Goal: Transaction & Acquisition: Purchase product/service

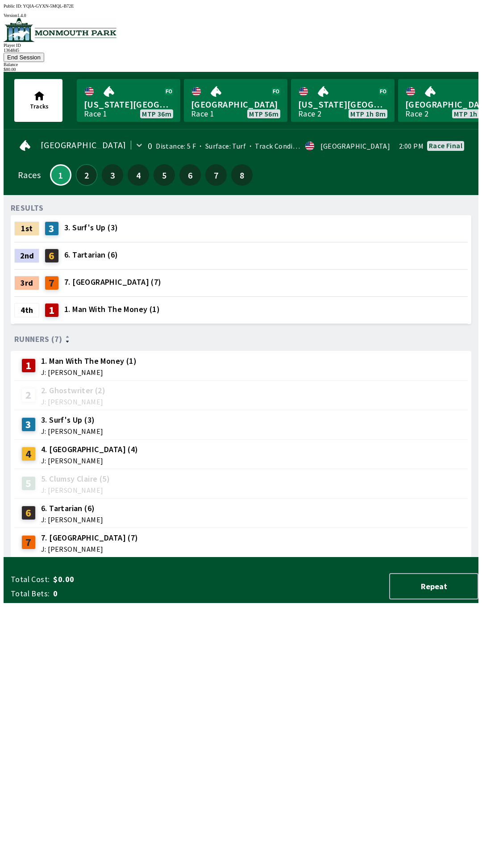
click at [76, 164] on button "2" at bounding box center [86, 174] width 21 height 21
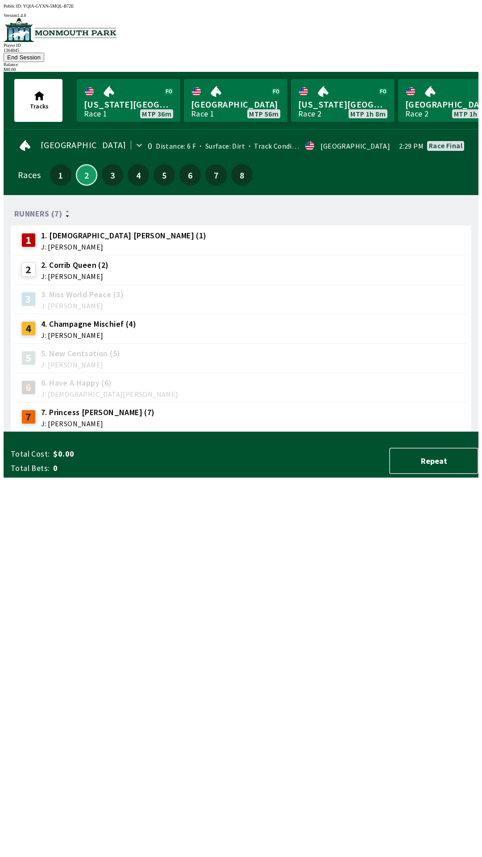
click at [84, 164] on button "2" at bounding box center [86, 174] width 21 height 21
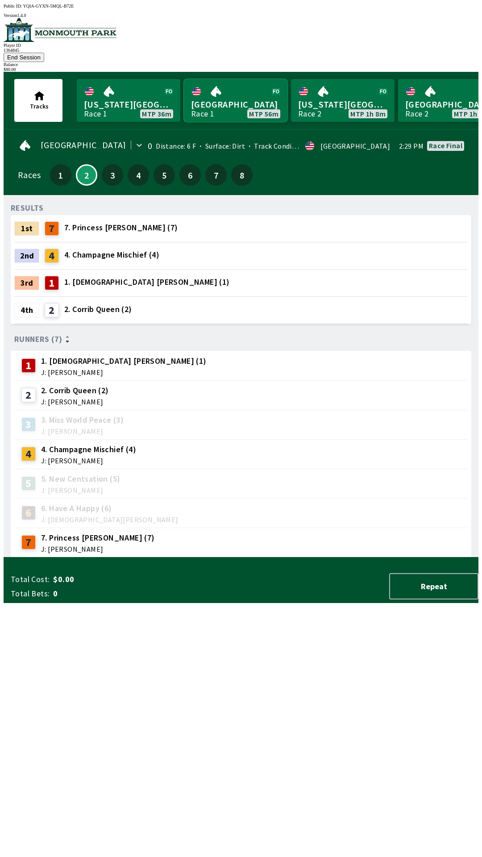
click at [222, 96] on link "[GEOGRAPHIC_DATA] Race 1 MTP 56m" at bounding box center [236, 100] width 104 height 43
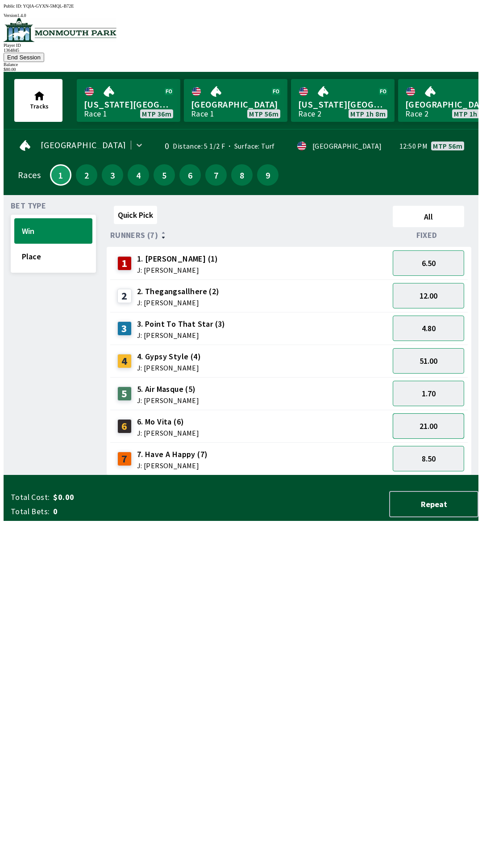
click at [437, 413] on button "21.00" at bounding box center [428, 425] width 71 height 25
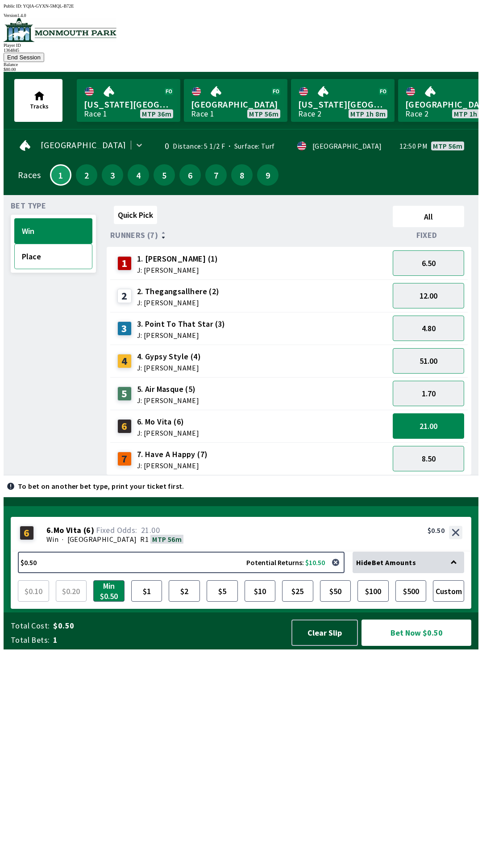
click at [50, 248] on button "Place" at bounding box center [53, 256] width 78 height 25
click at [249, 601] on button "$10" at bounding box center [259, 590] width 31 height 21
click at [57, 248] on button "Place" at bounding box center [53, 256] width 78 height 25
click at [58, 225] on button "Win" at bounding box center [53, 230] width 78 height 25
click at [59, 218] on button "Win" at bounding box center [53, 230] width 78 height 25
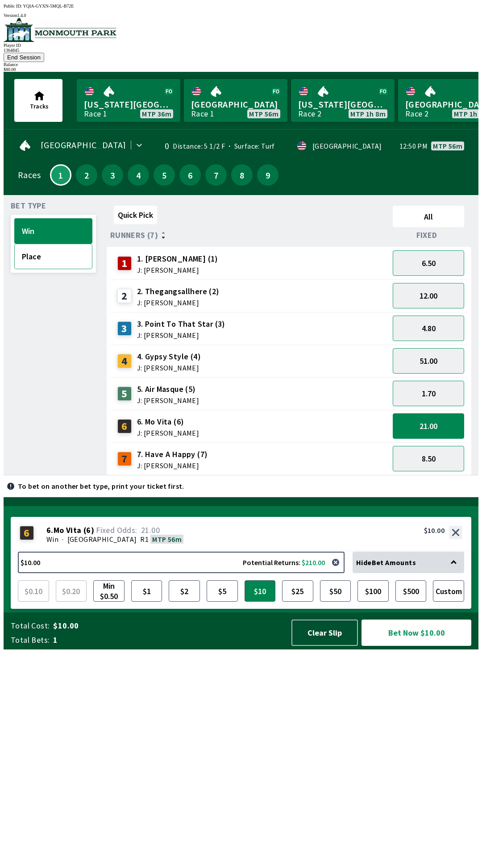
click at [48, 244] on button "Place" at bounding box center [53, 256] width 78 height 25
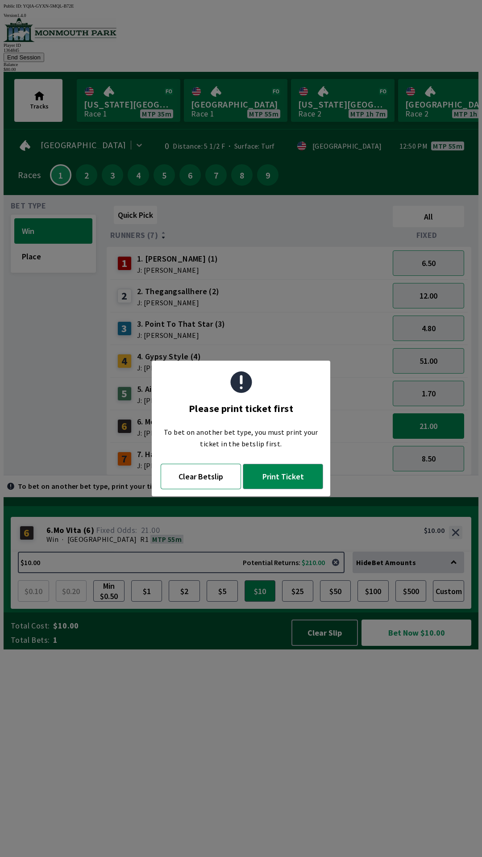
click at [196, 482] on button "Clear Betslip" at bounding box center [201, 476] width 80 height 25
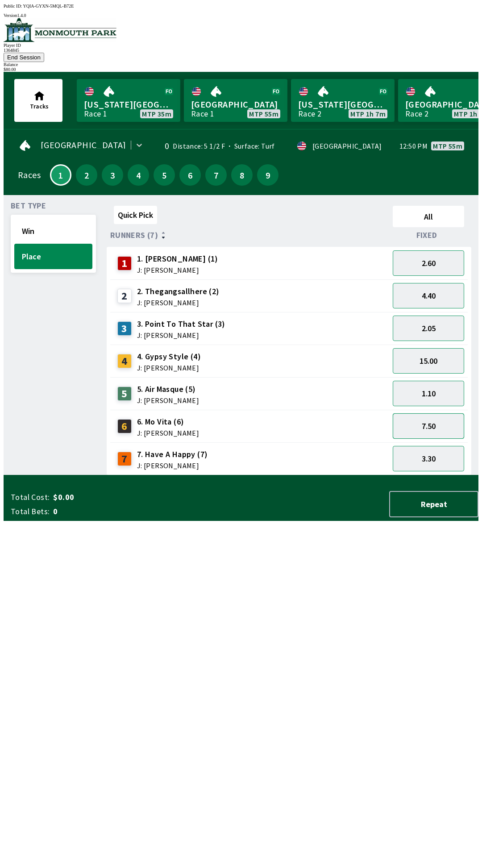
click at [435, 413] on button "7.50" at bounding box center [428, 425] width 71 height 25
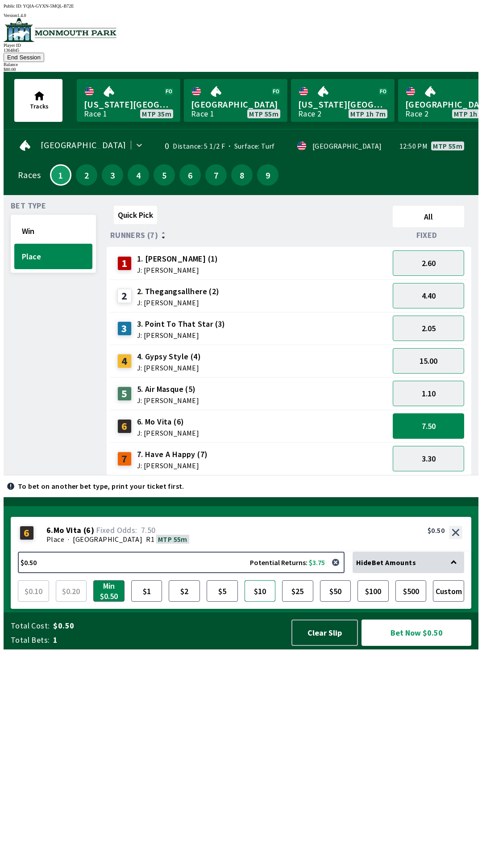
click at [269, 601] on button "$10" at bounding box center [259, 590] width 31 height 21
click at [421, 646] on button "Bet Now $10.00" at bounding box center [416, 632] width 110 height 26
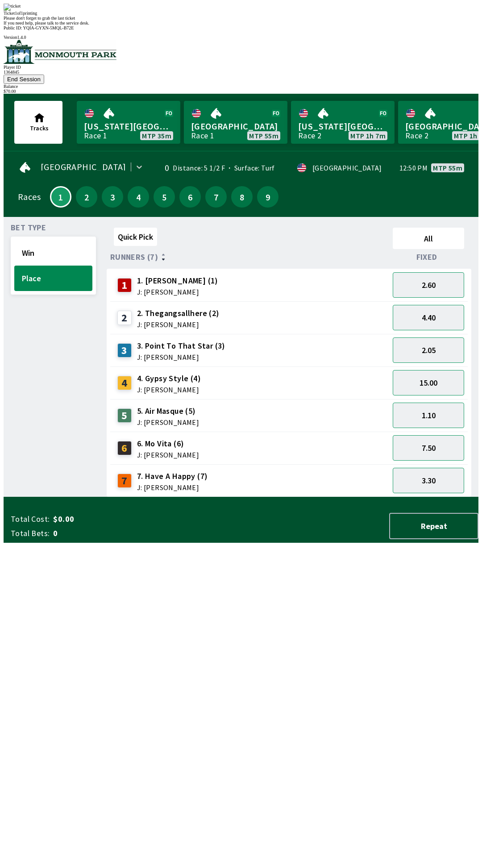
click at [116, 497] on div "Quick Pick All Runners (7) Fixed 1 1. [PERSON_NAME] (1) J: [PERSON_NAME] 2.60 2…" at bounding box center [293, 360] width 372 height 273
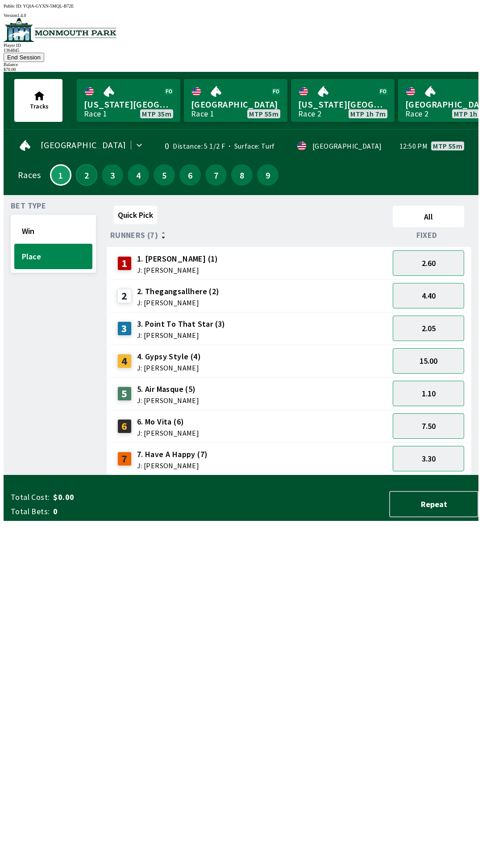
click at [84, 166] on button "2" at bounding box center [86, 174] width 21 height 21
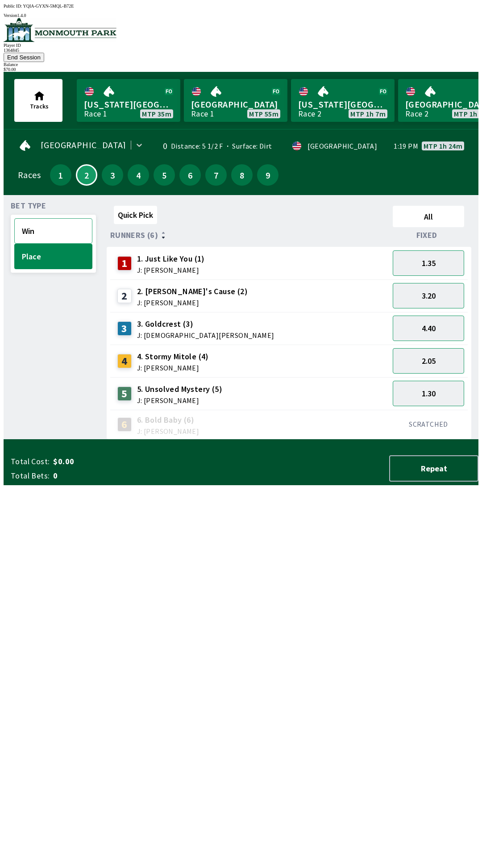
click at [54, 219] on button "Win" at bounding box center [53, 230] width 78 height 25
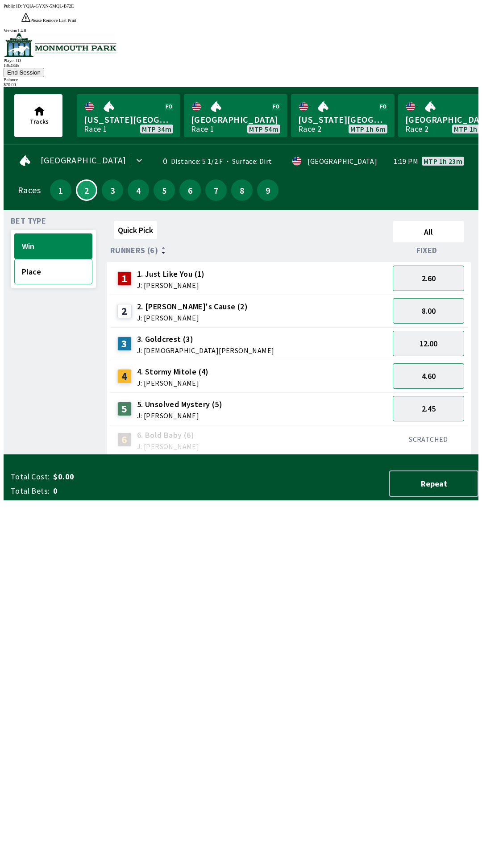
click at [50, 259] on button "Place" at bounding box center [53, 271] width 78 height 25
click at [46, 233] on button "Win" at bounding box center [53, 245] width 78 height 25
click at [439, 331] on button "12.00" at bounding box center [428, 343] width 71 height 25
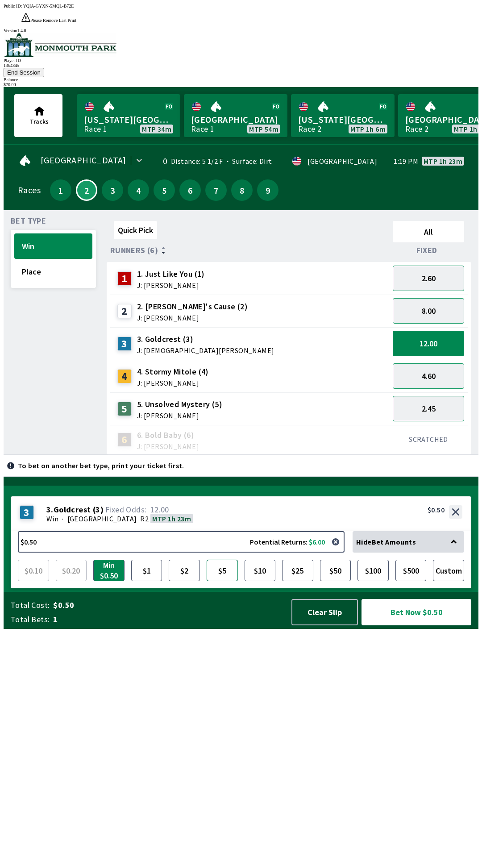
click at [220, 581] on button "$5" at bounding box center [222, 569] width 31 height 21
click at [420, 625] on button "Bet Now $5.00" at bounding box center [416, 612] width 110 height 26
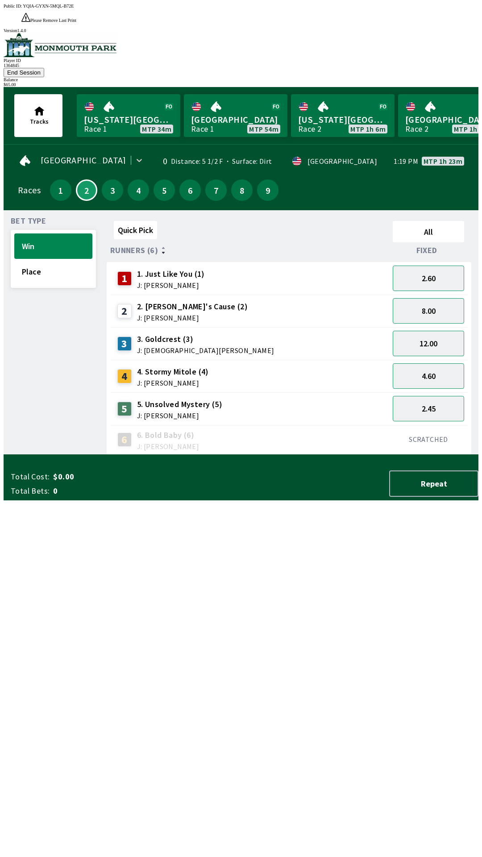
click at [58, 380] on div "Bet Type Win Place" at bounding box center [53, 335] width 85 height 237
click at [44, 259] on button "Place" at bounding box center [53, 271] width 78 height 25
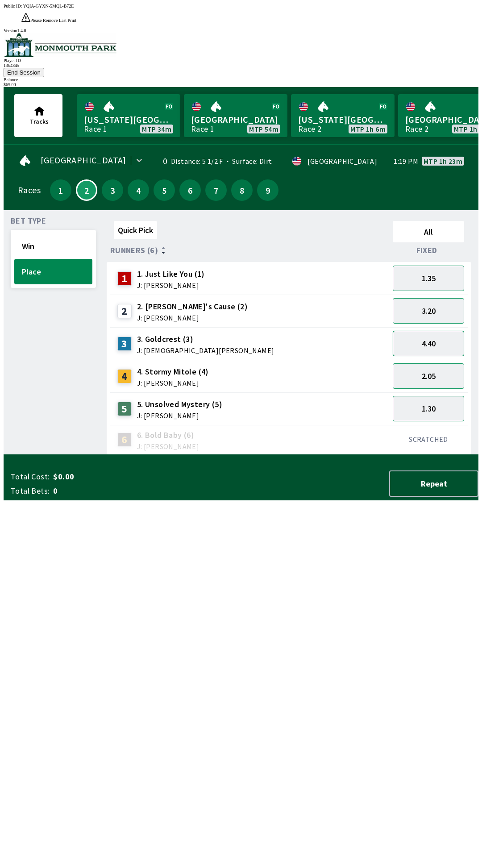
click at [430, 331] on button "4.40" at bounding box center [428, 343] width 71 height 25
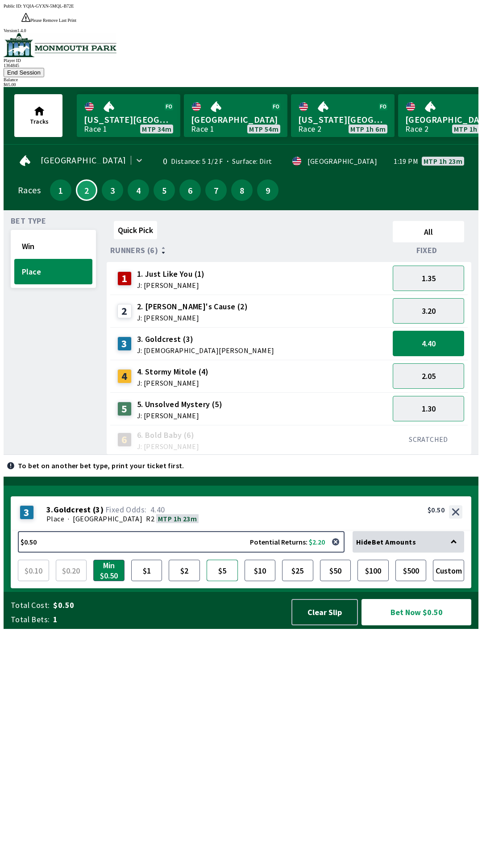
click at [226, 581] on button "$5" at bounding box center [222, 569] width 31 height 21
click at [416, 625] on button "Bet Now $5.00" at bounding box center [416, 612] width 110 height 26
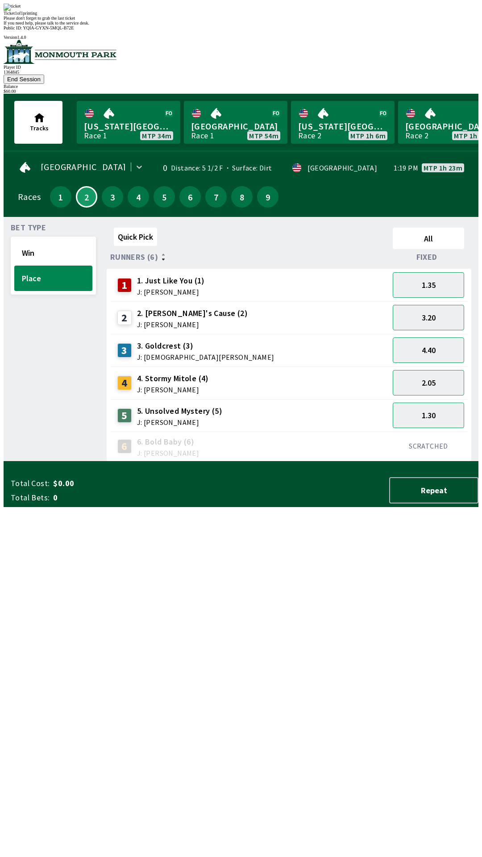
click at [53, 393] on div "Bet Type Win Place" at bounding box center [53, 342] width 85 height 237
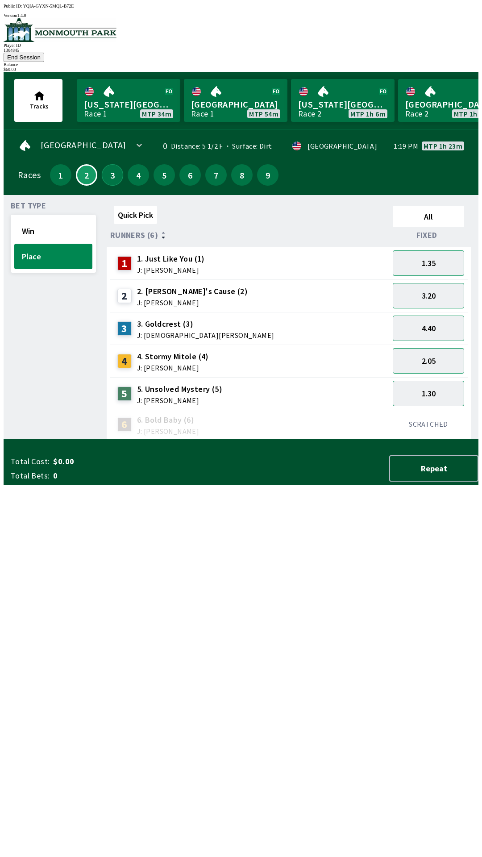
click at [104, 170] on button "3" at bounding box center [112, 174] width 21 height 21
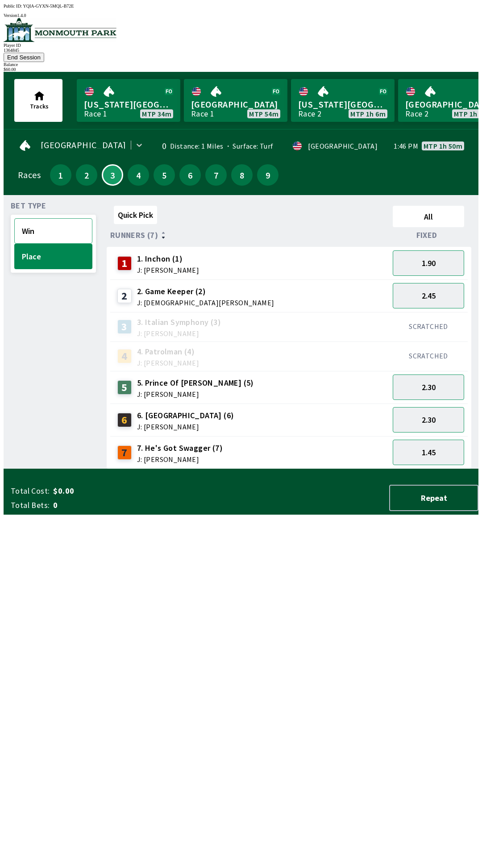
click at [56, 220] on button "Win" at bounding box center [53, 230] width 78 height 25
click at [438, 446] on button "2.60" at bounding box center [428, 451] width 71 height 25
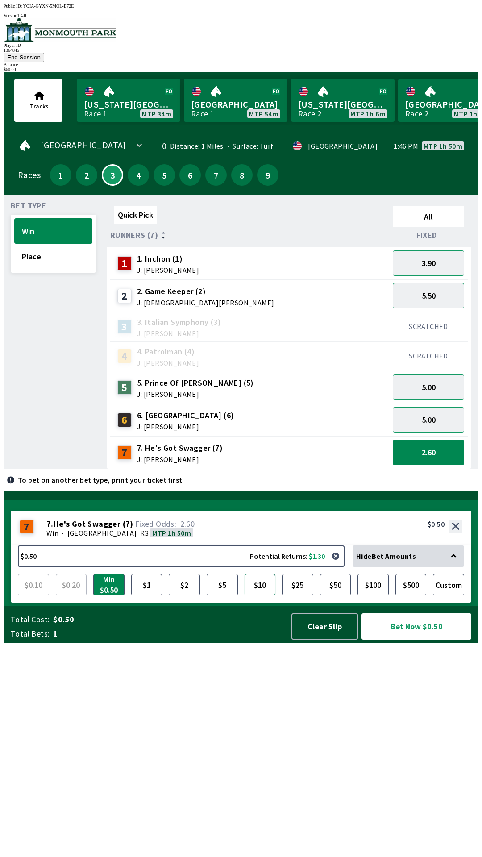
click at [261, 595] on button "$10" at bounding box center [259, 584] width 31 height 21
click at [417, 639] on button "Bet Now $10.00" at bounding box center [416, 626] width 110 height 26
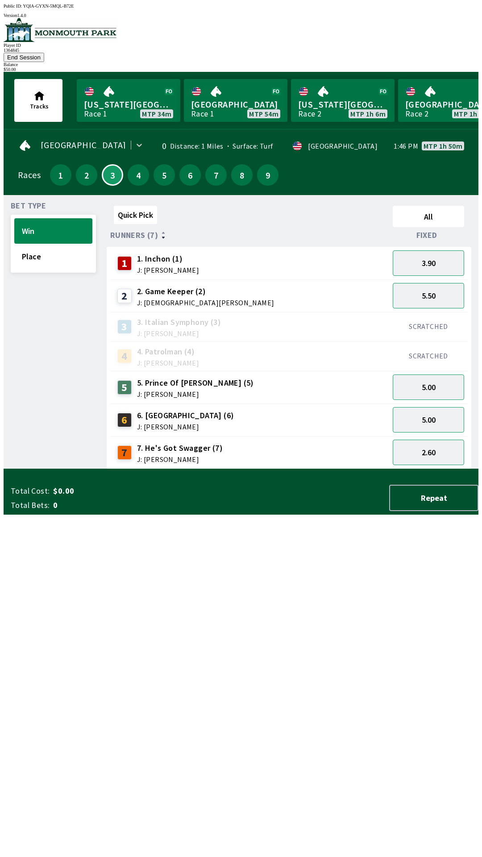
click at [61, 319] on div "Bet Type Win Place" at bounding box center [53, 335] width 85 height 267
click at [133, 167] on button "4" at bounding box center [138, 174] width 21 height 21
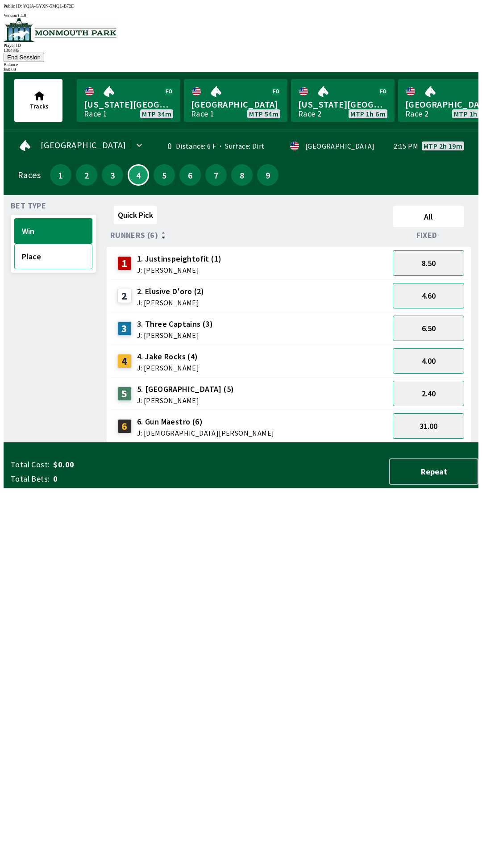
click at [53, 249] on button "Place" at bounding box center [53, 256] width 78 height 25
click at [427, 418] on button "10.00" at bounding box center [428, 425] width 71 height 25
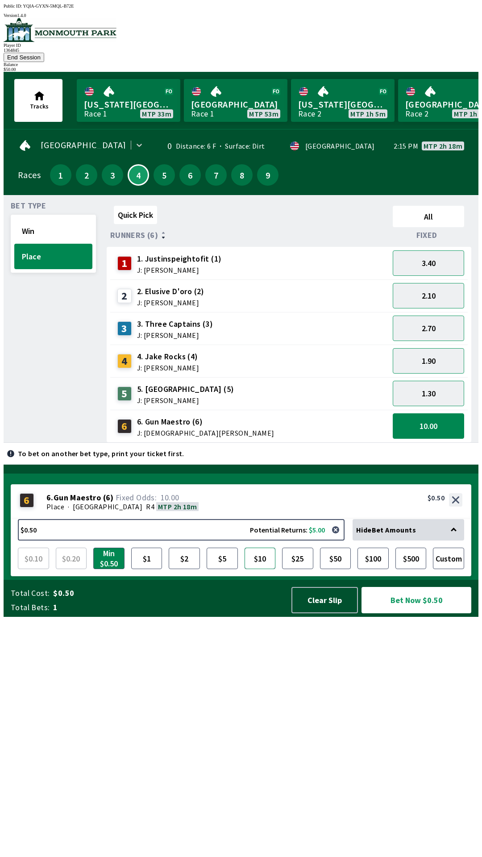
click at [261, 569] on button "$10" at bounding box center [259, 557] width 31 height 21
click at [426, 613] on button "Bet Now $10.00" at bounding box center [416, 600] width 110 height 26
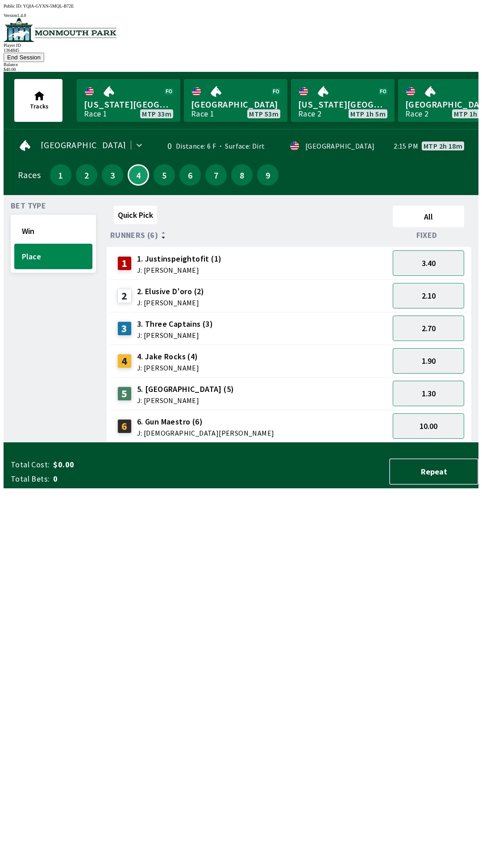
click at [47, 297] on div "Bet Type Win Place" at bounding box center [53, 322] width 85 height 240
click at [156, 169] on button "5" at bounding box center [163, 174] width 21 height 21
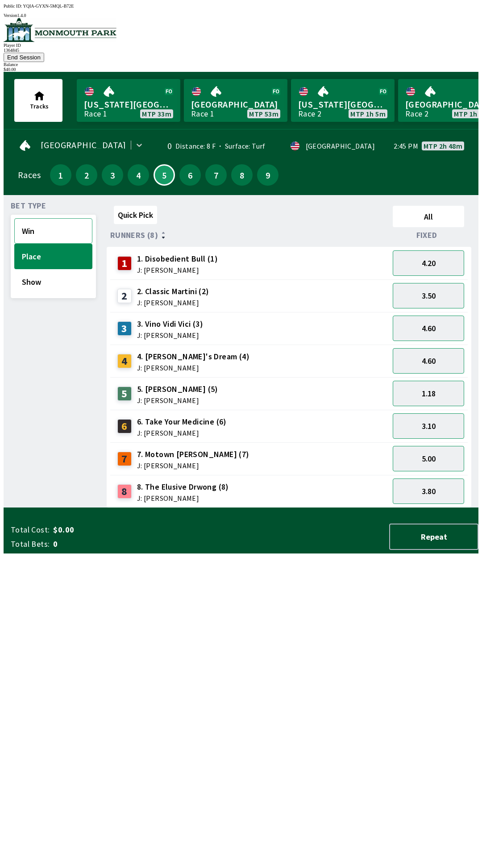
click at [50, 228] on button "Win" at bounding box center [53, 230] width 78 height 25
click at [431, 348] on button "11.00" at bounding box center [428, 360] width 71 height 25
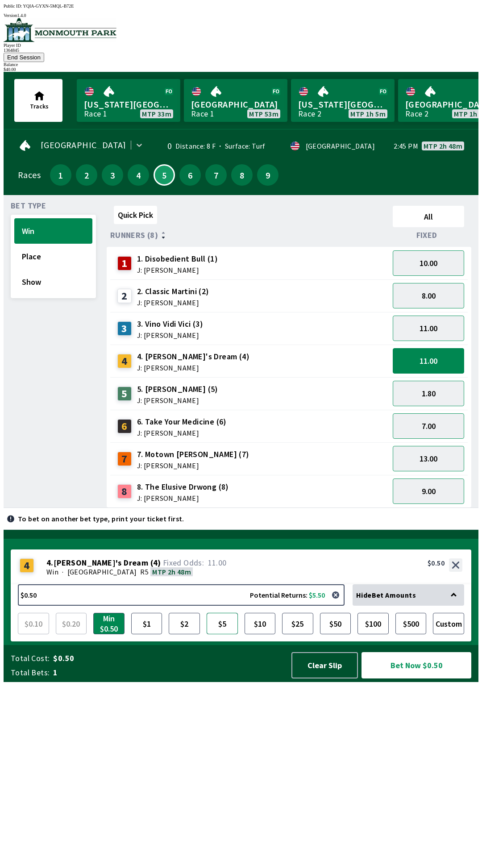
click at [227, 634] on button "$5" at bounding box center [222, 623] width 31 height 21
click at [422, 678] on button "Bet Now $5.00" at bounding box center [416, 665] width 110 height 26
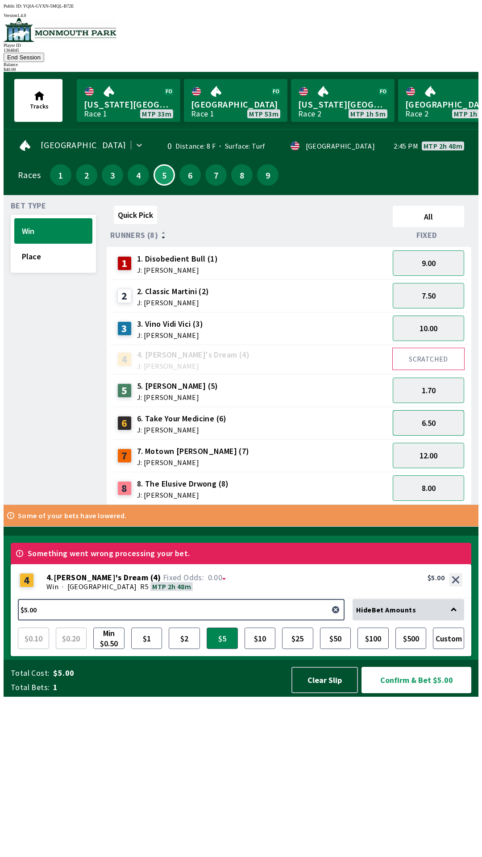
click at [441, 410] on button "6.50" at bounding box center [428, 422] width 71 height 25
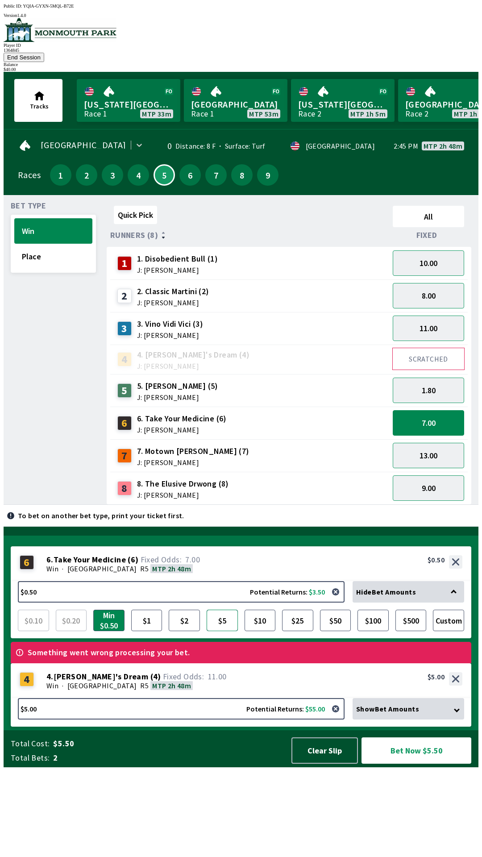
click at [226, 631] on button "$5" at bounding box center [222, 619] width 31 height 21
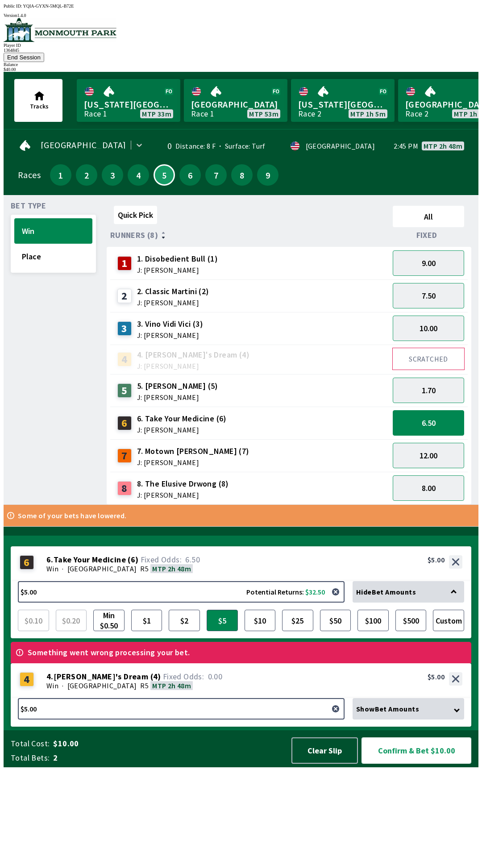
click at [422, 763] on button "Confirm & Bet $10.00" at bounding box center [416, 750] width 110 height 26
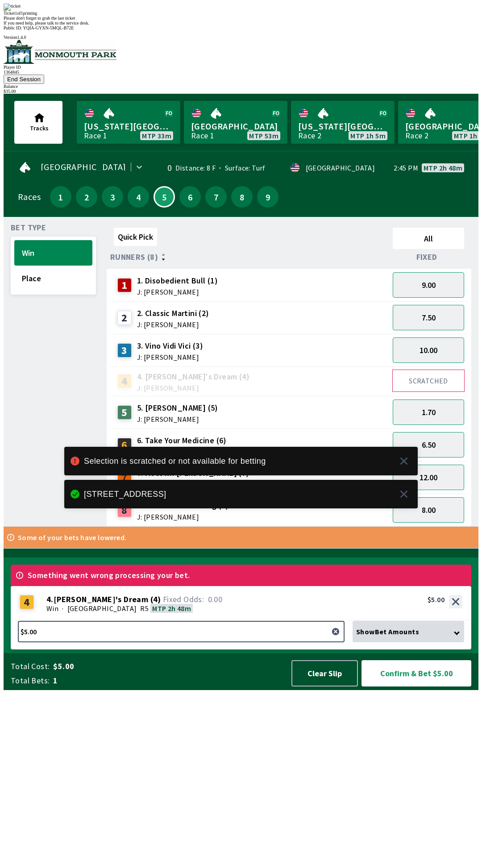
click at [254, 526] on div "Quick Pick All Runners (8) Fixed 1 1. Disobedient Bull (1) J: [PERSON_NAME] 9.0…" at bounding box center [293, 375] width 372 height 302
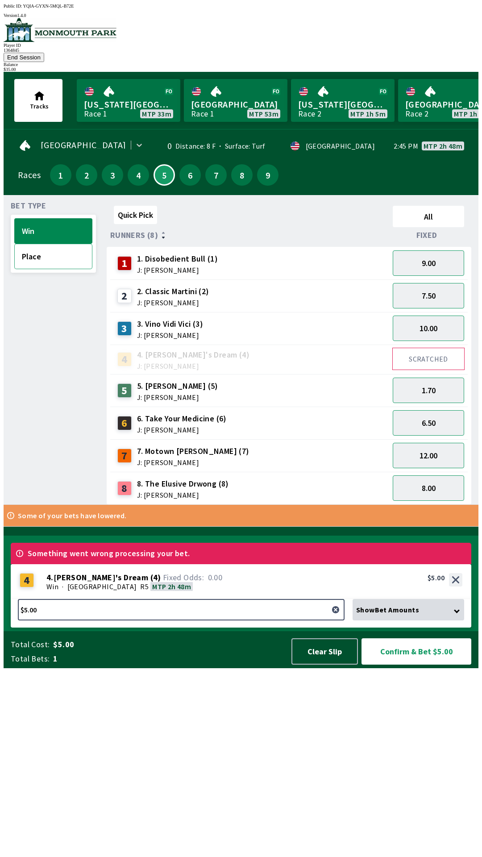
click at [50, 244] on button "Place" at bounding box center [53, 256] width 78 height 25
click at [59, 246] on button "Place" at bounding box center [53, 256] width 78 height 25
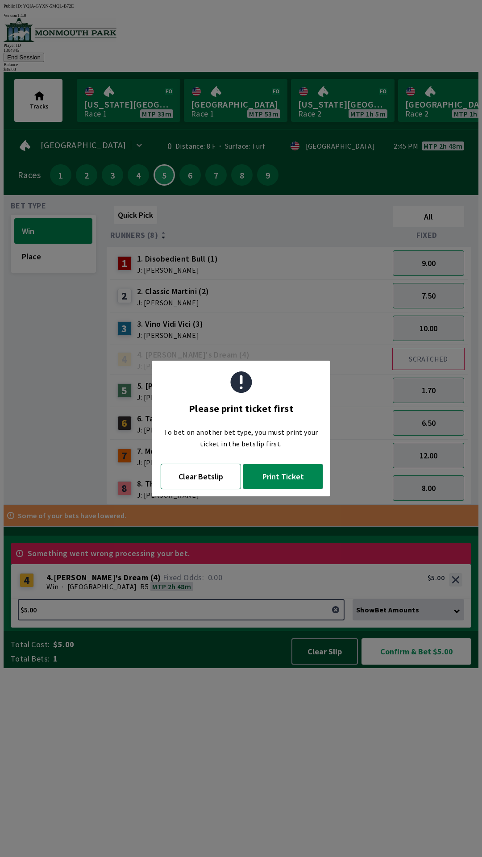
click at [199, 481] on button "Clear Betslip" at bounding box center [201, 476] width 80 height 25
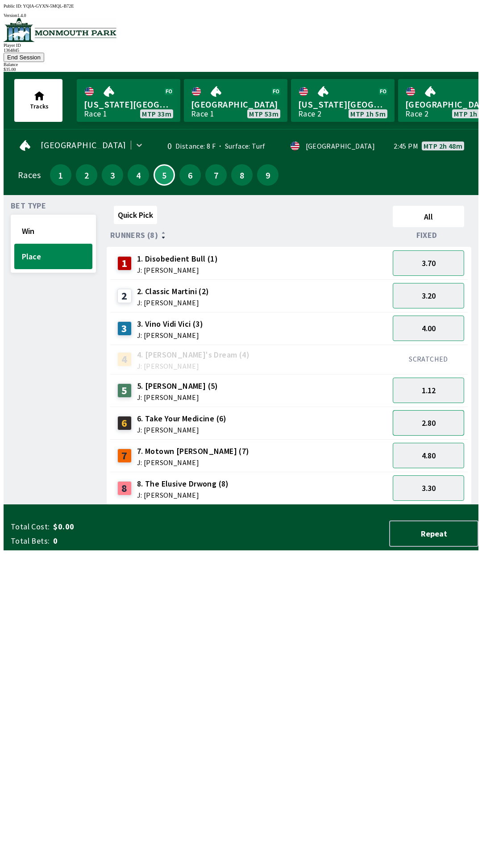
click at [436, 412] on button "2.80" at bounding box center [428, 422] width 71 height 25
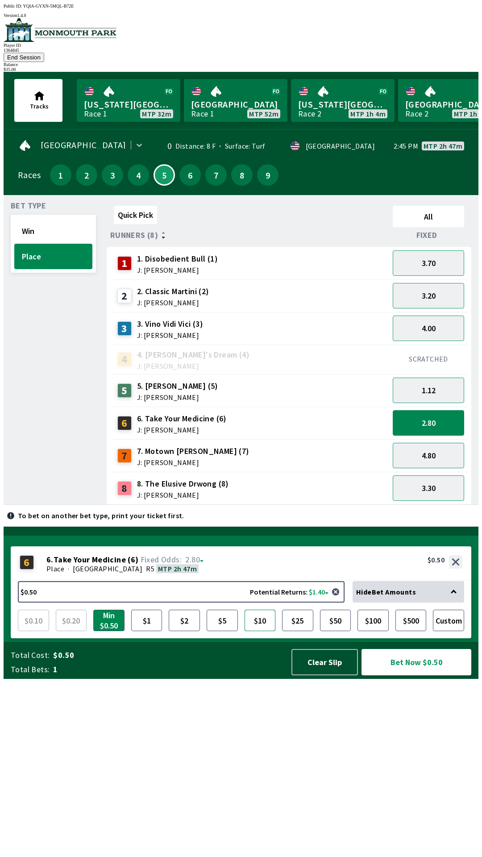
click at [260, 631] on button "$10" at bounding box center [259, 619] width 31 height 21
click at [225, 631] on button "$5" at bounding box center [222, 619] width 31 height 21
click at [263, 631] on button "$10" at bounding box center [259, 619] width 31 height 21
click at [226, 631] on button "$5" at bounding box center [222, 619] width 31 height 21
click at [419, 675] on button "Bet Now $5.00" at bounding box center [416, 662] width 110 height 26
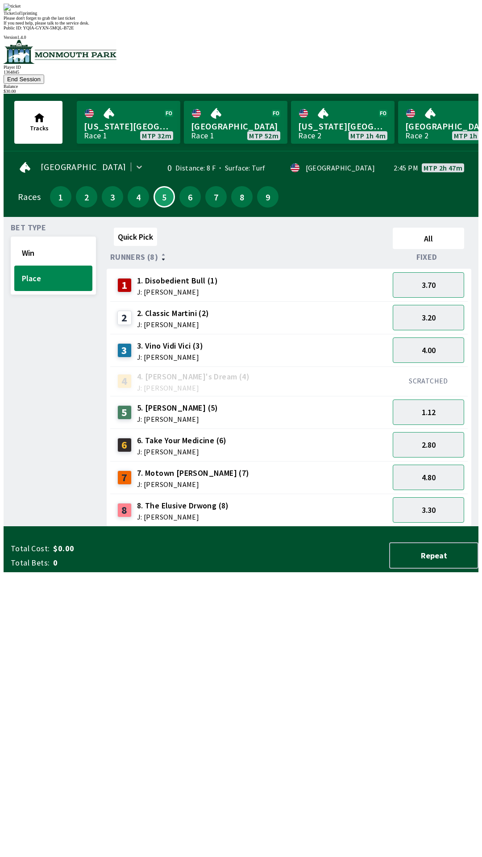
click at [291, 306] on div "2 2. Classic Martini (2) J: [PERSON_NAME]" at bounding box center [250, 317] width 272 height 22
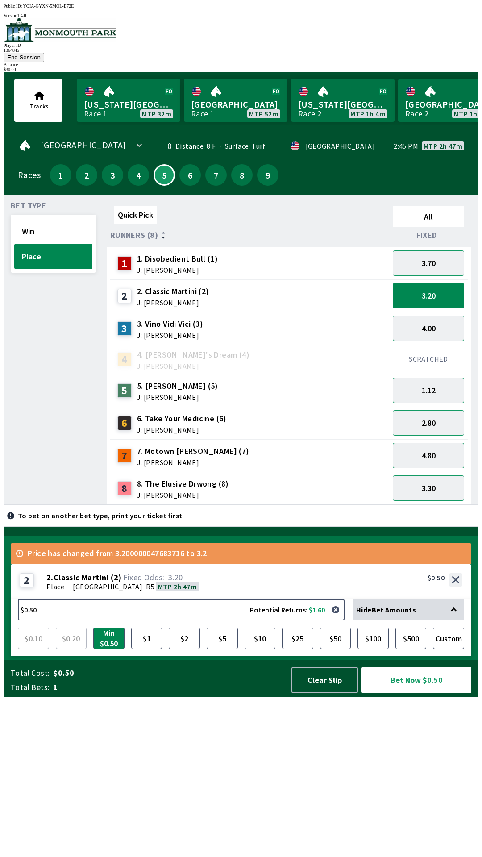
click at [44, 53] on button "End Session" at bounding box center [24, 57] width 41 height 9
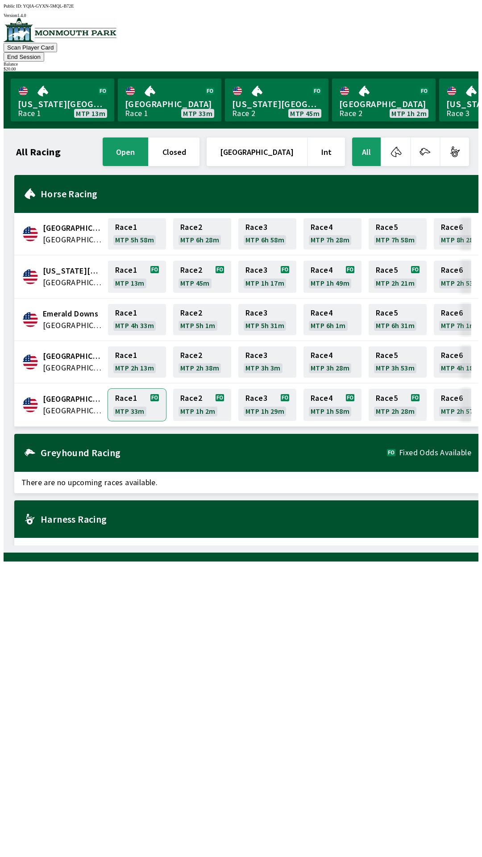
click at [129, 396] on link "Race 1 MTP 33m" at bounding box center [137, 405] width 58 height 32
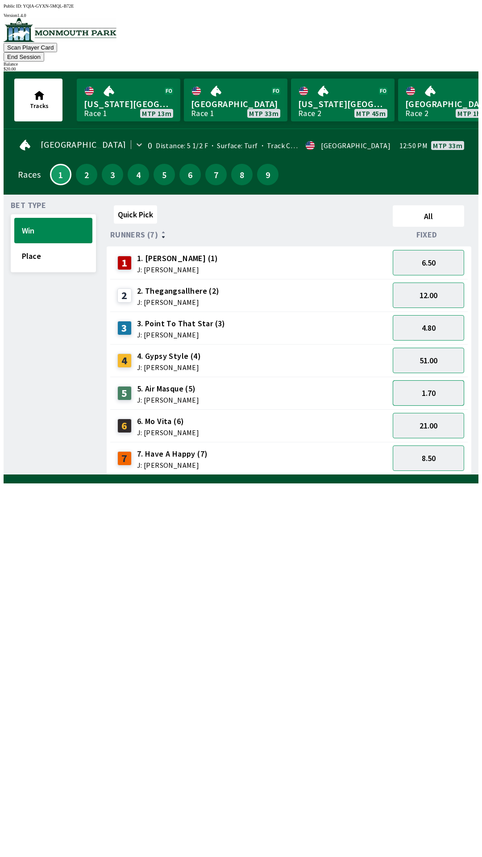
click at [434, 385] on button "1.70" at bounding box center [428, 392] width 71 height 25
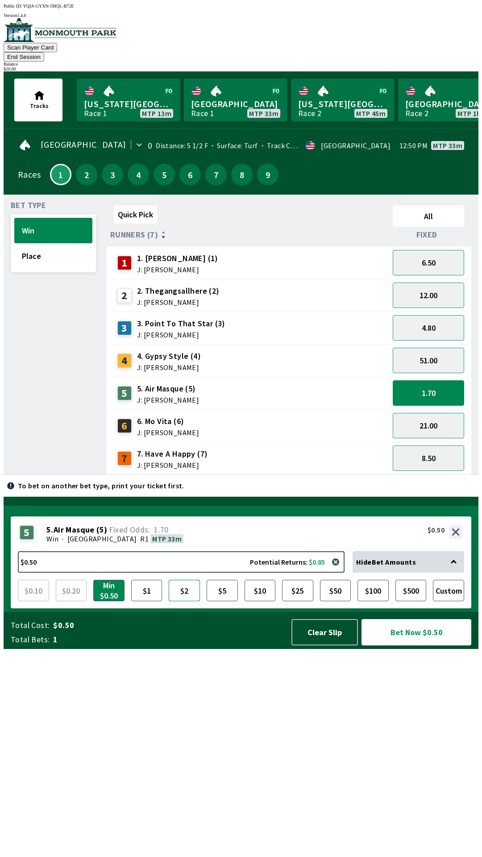
click at [181, 601] on button "$2" at bounding box center [184, 590] width 31 height 21
click at [391, 645] on button "Bet Now $2.00" at bounding box center [416, 632] width 110 height 26
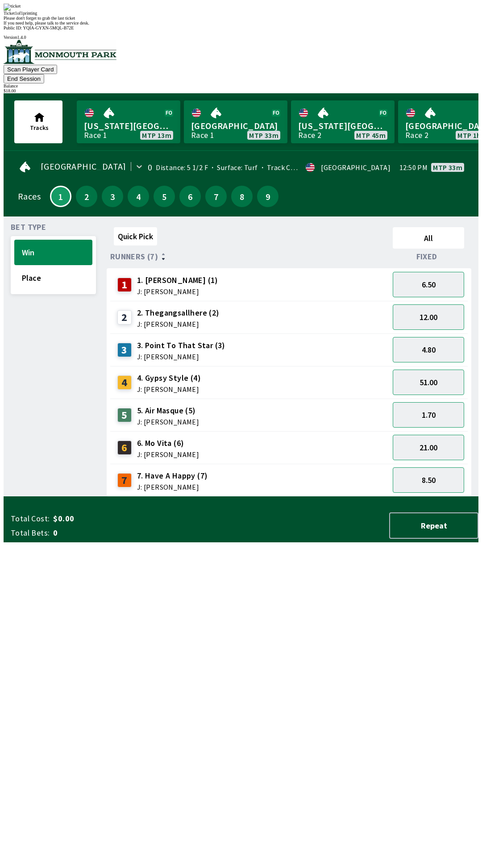
click at [203, 497] on div "Quick Pick All Runners (7) Fixed 1 1. [PERSON_NAME] (1) J: [PERSON_NAME] 6.50 2…" at bounding box center [293, 360] width 372 height 273
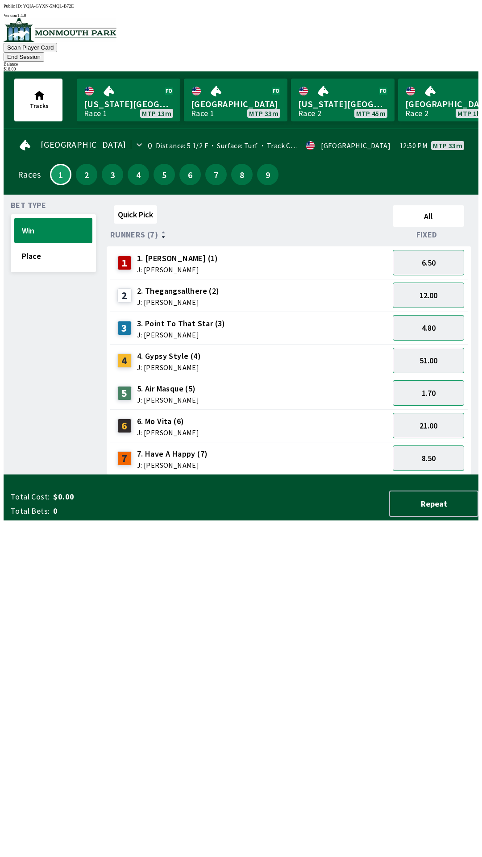
click at [44, 52] on button "End Session" at bounding box center [24, 56] width 41 height 9
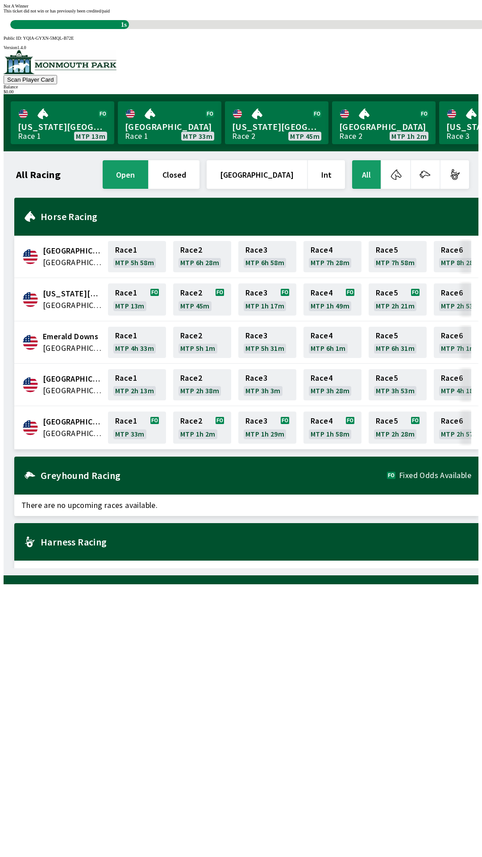
click at [261, 568] on div "All Racing open closed United States Int All [GEOGRAPHIC_DATA] [GEOGRAPHIC_DATA…" at bounding box center [245, 363] width 468 height 410
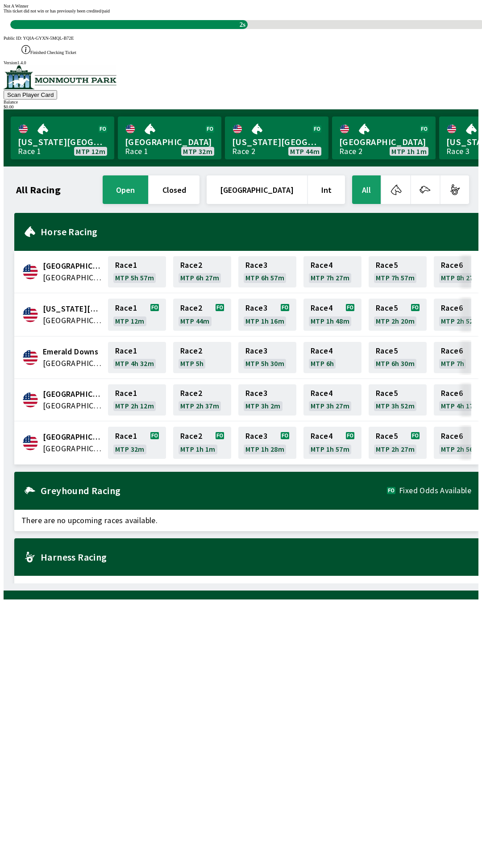
click at [377, 583] on div "All Racing open closed United States Int All [GEOGRAPHIC_DATA] [GEOGRAPHIC_DATA…" at bounding box center [245, 379] width 468 height 410
click at [333, 583] on div "All Racing open closed United States Int All [GEOGRAPHIC_DATA] [GEOGRAPHIC_DATA…" at bounding box center [245, 379] width 468 height 410
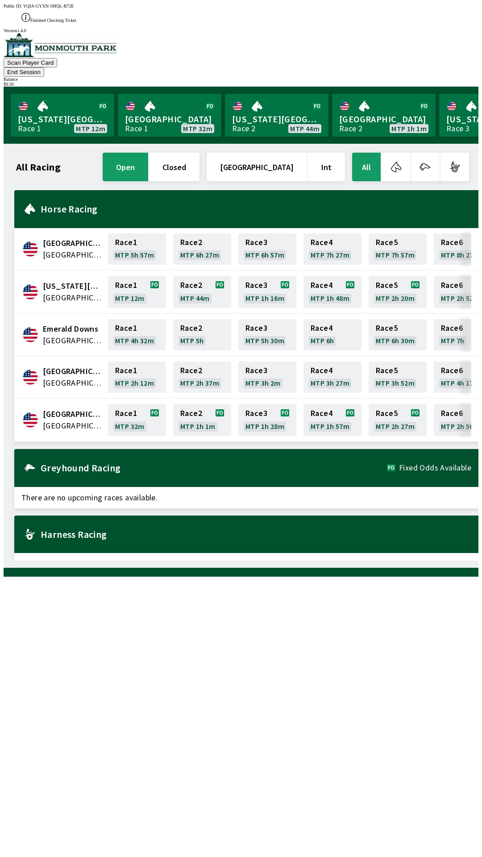
click at [379, 560] on div "All Racing open closed United States Int All [GEOGRAPHIC_DATA] [GEOGRAPHIC_DATA…" at bounding box center [245, 356] width 468 height 410
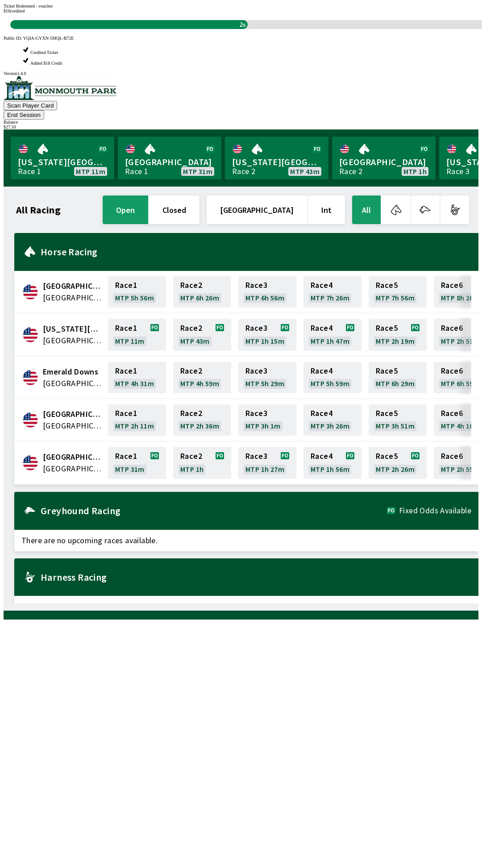
click at [279, 603] on div "All Racing open closed [GEOGRAPHIC_DATA] Int All [GEOGRAPHIC_DATA] [GEOGRAPHIC_…" at bounding box center [245, 399] width 468 height 410
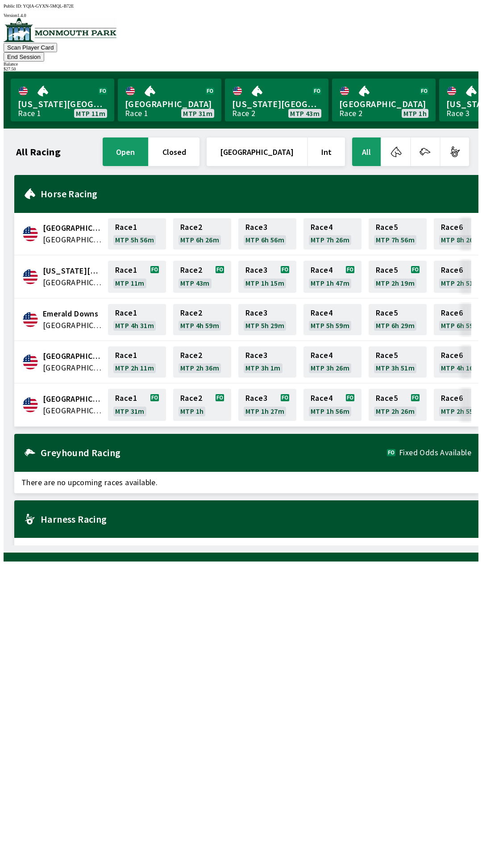
click at [44, 52] on button "End Session" at bounding box center [24, 56] width 41 height 9
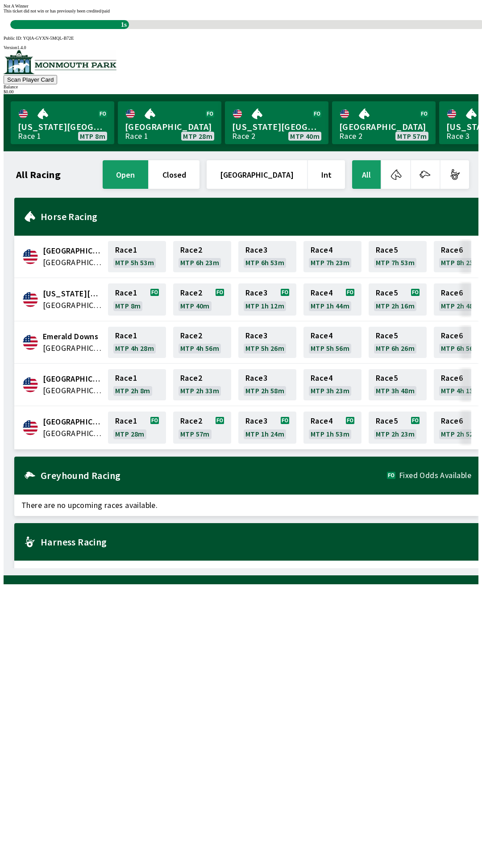
click at [110, 13] on span "This ticket did not win or has previously been credited/paid" at bounding box center [57, 10] width 106 height 5
